Goal: Find specific page/section: Find specific page/section

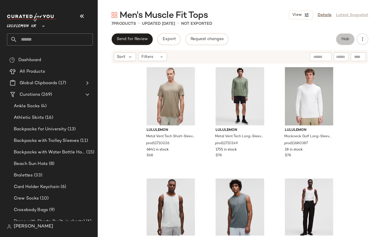
click at [342, 40] on span "Hub" at bounding box center [346, 39] width 8 height 5
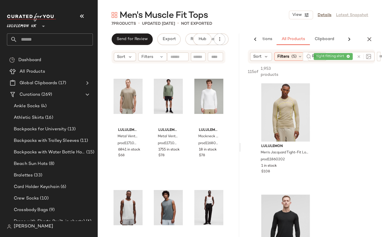
click at [349, 39] on icon at bounding box center [349, 39] width 7 height 7
click at [324, 39] on span "Reports" at bounding box center [325, 39] width 15 height 5
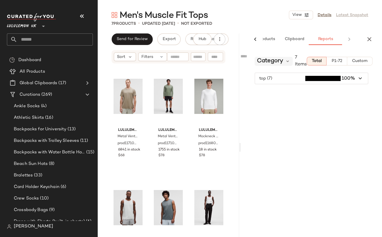
scroll to position [0, 67]
click at [372, 38] on icon "button" at bounding box center [369, 39] width 7 height 7
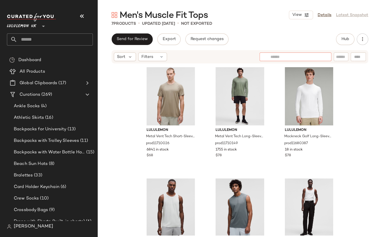
click at [327, 56] on div at bounding box center [296, 56] width 72 height 9
type input "**********"
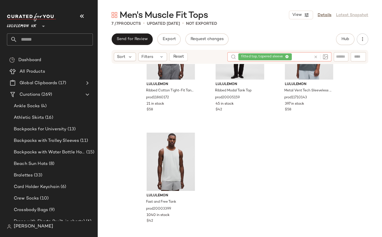
scroll to position [163, 0]
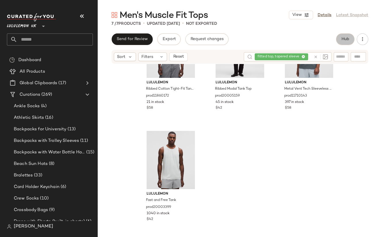
click at [344, 37] on span "Hub" at bounding box center [346, 39] width 8 height 5
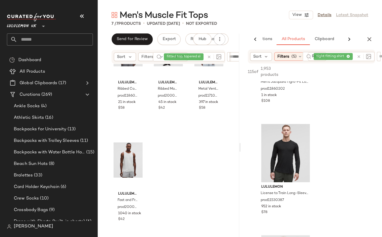
scroll to position [0, 0]
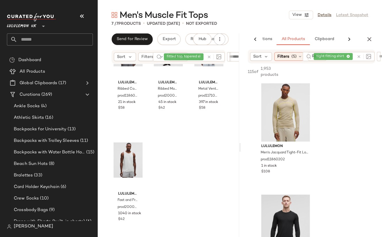
click at [351, 57] on span "tight fitting shirt" at bounding box center [333, 56] width 39 height 7
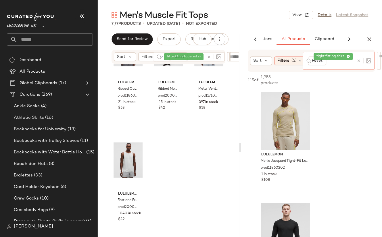
click at [349, 56] on icon at bounding box center [349, 57] width 4 height 4
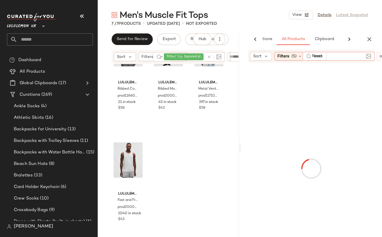
click at [358, 99] on div at bounding box center [311, 168] width 139 height 209
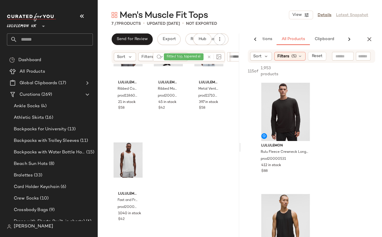
click at [338, 56] on input "text" at bounding box center [343, 56] width 15 height 6
type input "******"
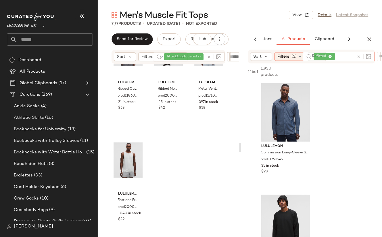
click at [330, 55] on icon at bounding box center [331, 57] width 4 height 4
click at [324, 57] on input "text" at bounding box center [339, 56] width 50 height 6
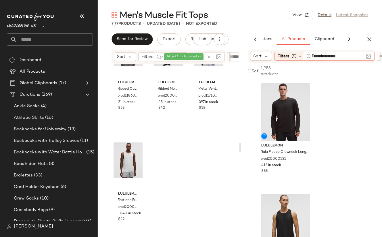
type input "**********"
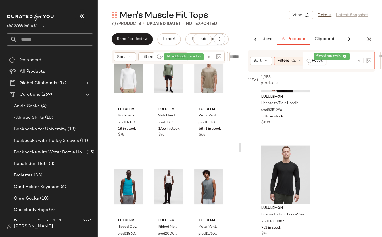
scroll to position [48, 0]
